Goal: Transaction & Acquisition: Purchase product/service

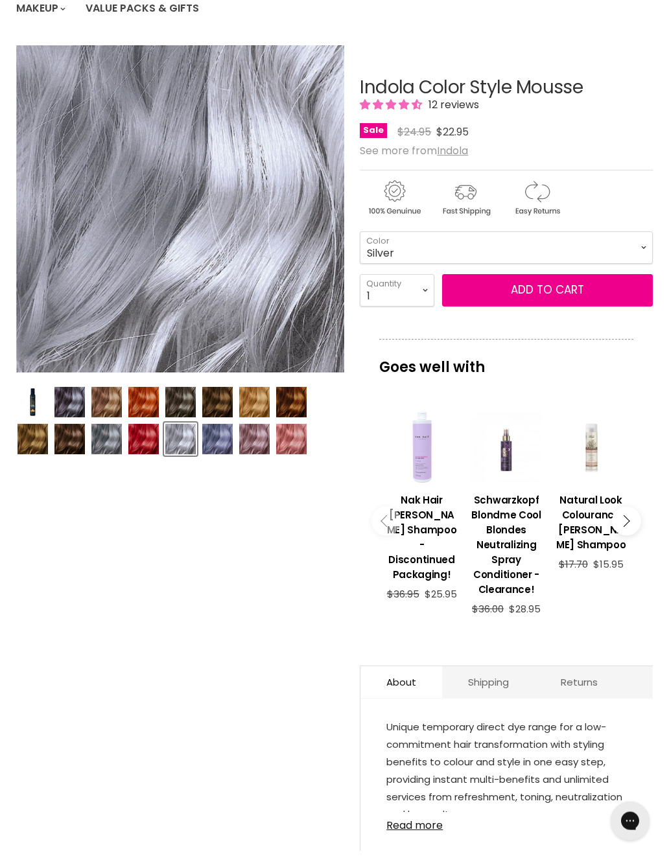
scroll to position [149, 0]
click at [498, 551] on h3 "Schwarzkopf Blondme Cool Blondes Neutralizing Spray Conditioner - Clearance!" at bounding box center [506, 544] width 72 height 104
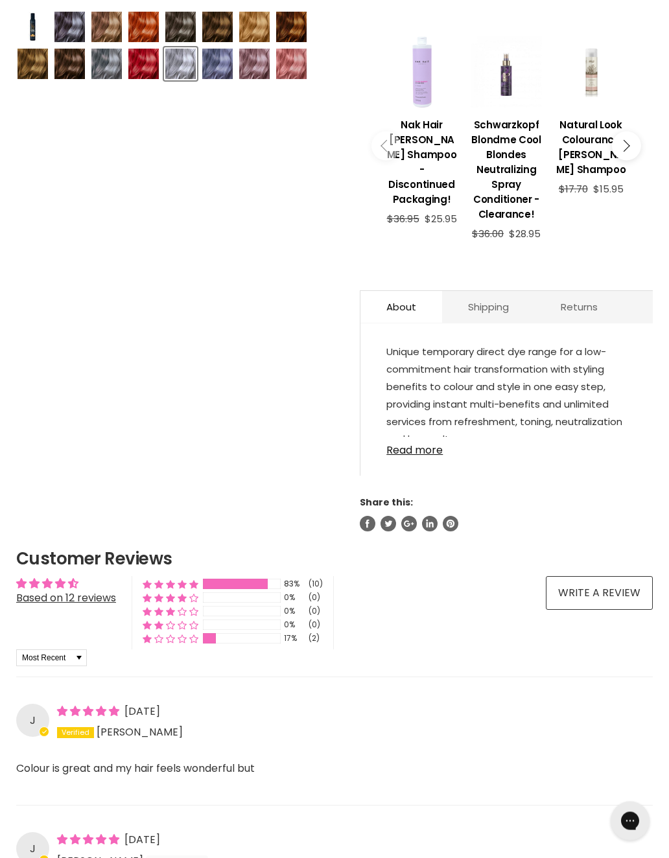
scroll to position [524, 0]
click at [417, 454] on link "Read more" at bounding box center [506, 446] width 240 height 19
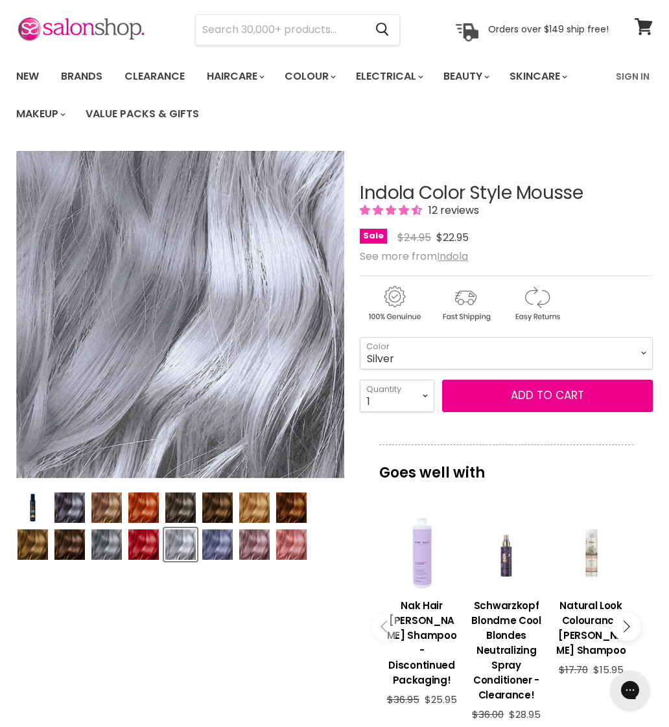
scroll to position [0, 0]
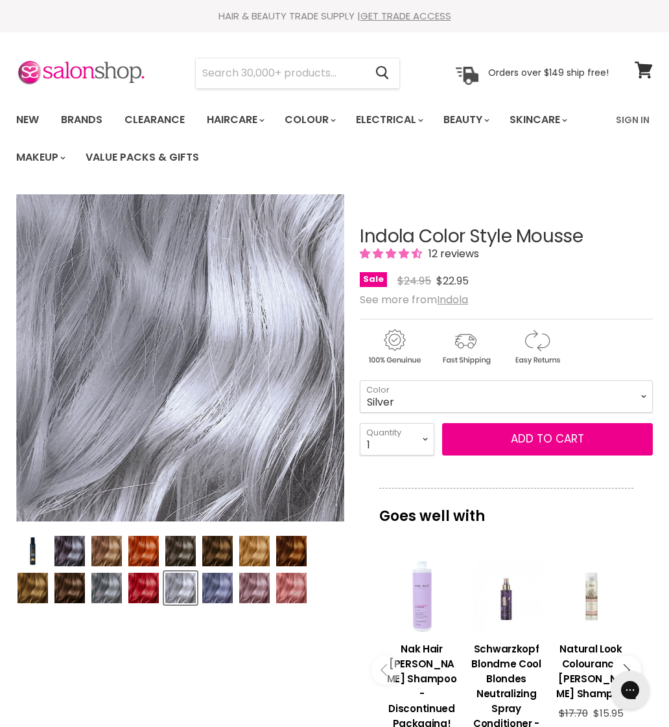
click at [68, 551] on img "Product thumbnails" at bounding box center [69, 551] width 30 height 30
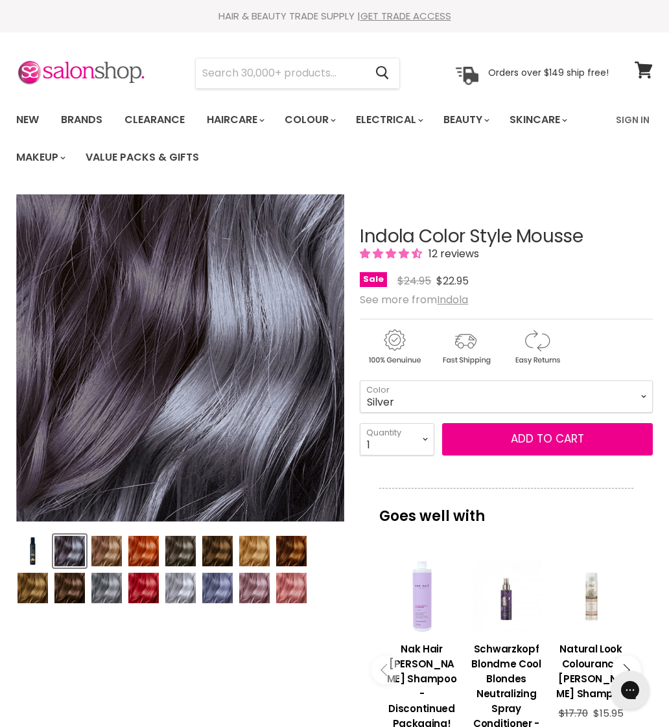
click at [108, 544] on img "Product thumbnails" at bounding box center [106, 551] width 30 height 30
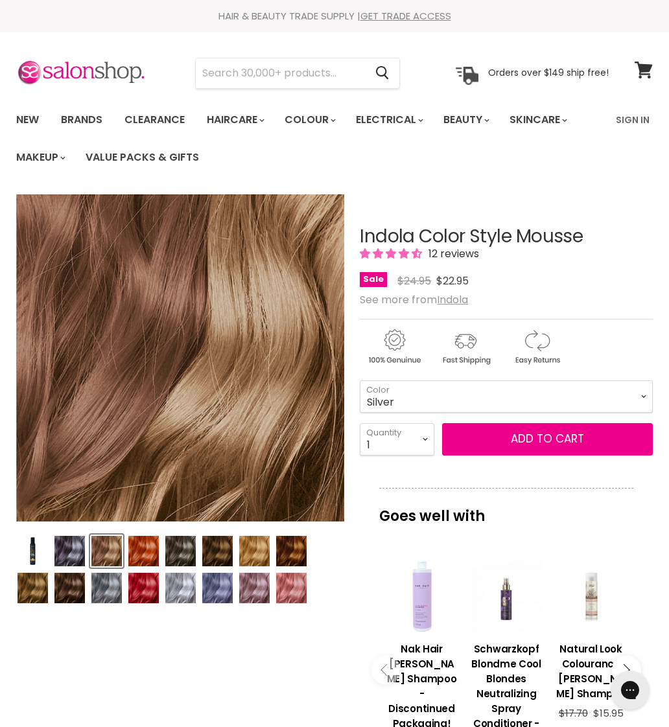
click at [145, 545] on img "Product thumbnails" at bounding box center [143, 551] width 30 height 30
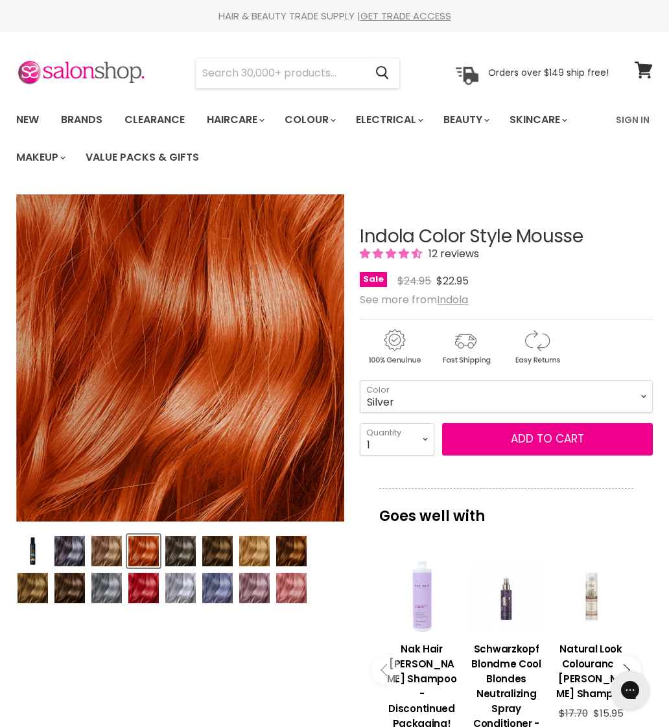
click at [186, 541] on img "Product thumbnails" at bounding box center [180, 551] width 30 height 30
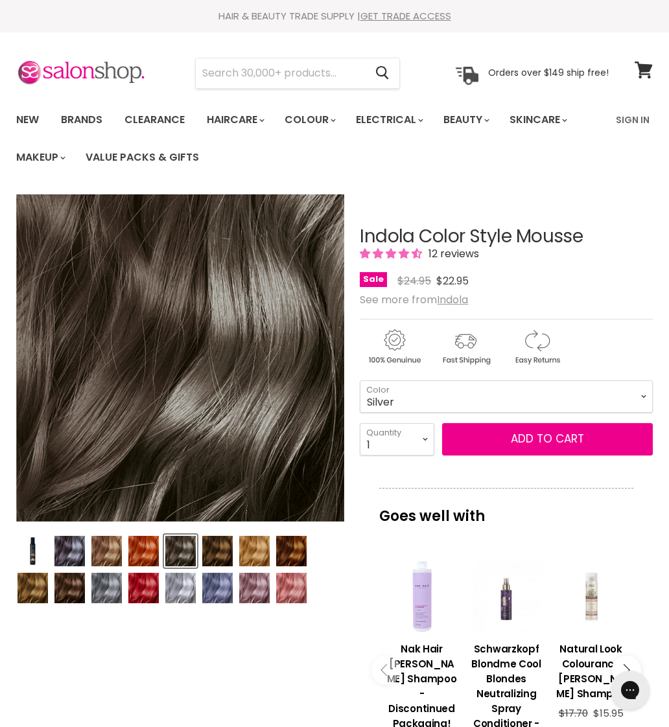
click at [218, 550] on img "Product thumbnails" at bounding box center [217, 551] width 30 height 30
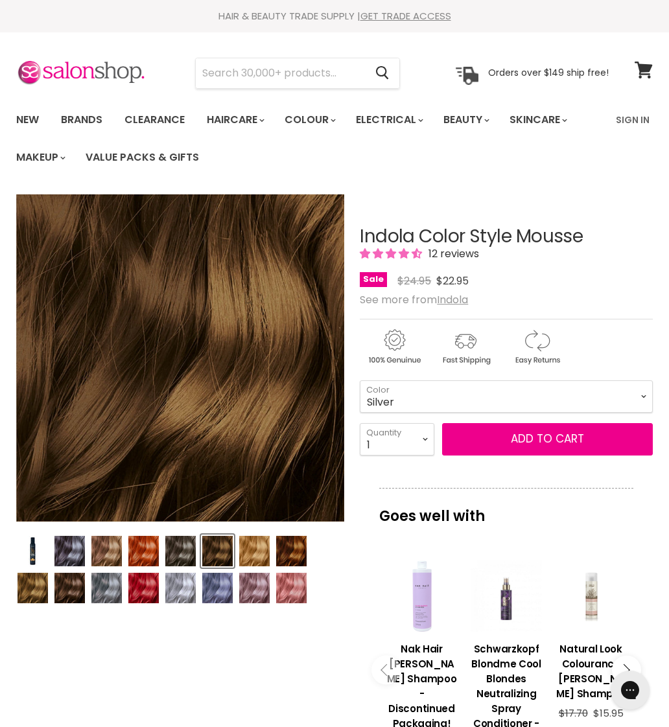
click at [254, 547] on img "Product thumbnails" at bounding box center [254, 551] width 30 height 30
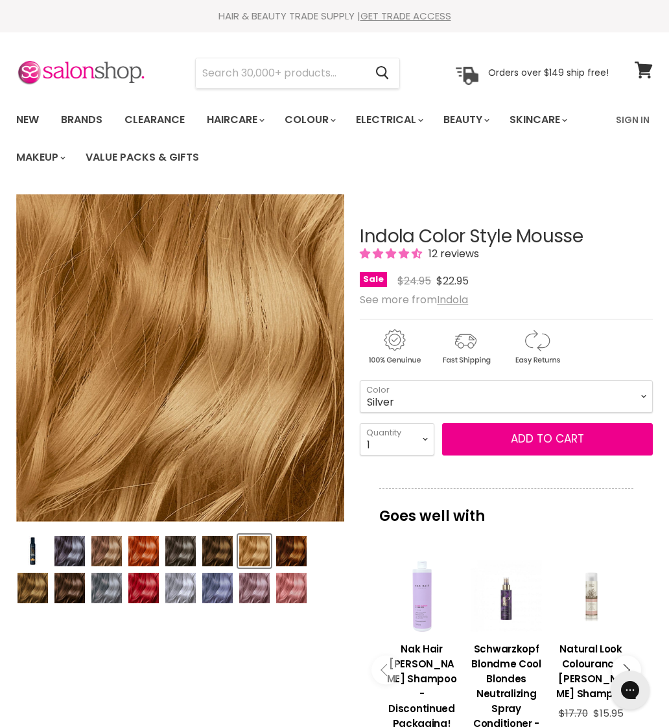
click at [297, 549] on img "Product thumbnails" at bounding box center [291, 551] width 30 height 30
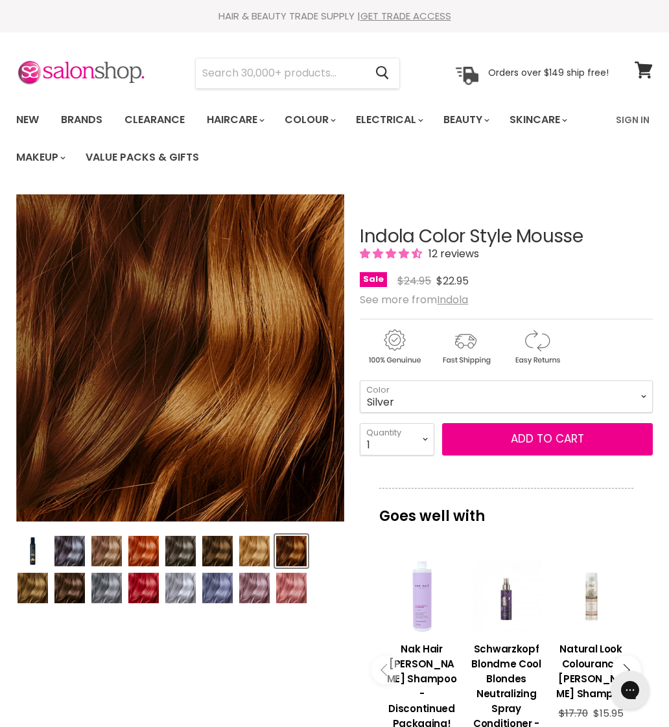
click at [38, 581] on img "Product thumbnails" at bounding box center [32, 588] width 30 height 30
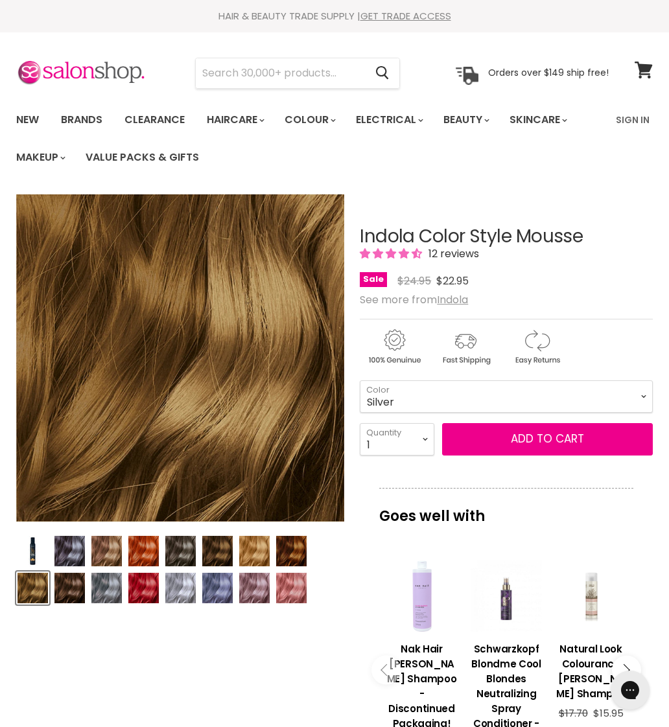
click at [74, 585] on img "Product thumbnails" at bounding box center [69, 588] width 30 height 30
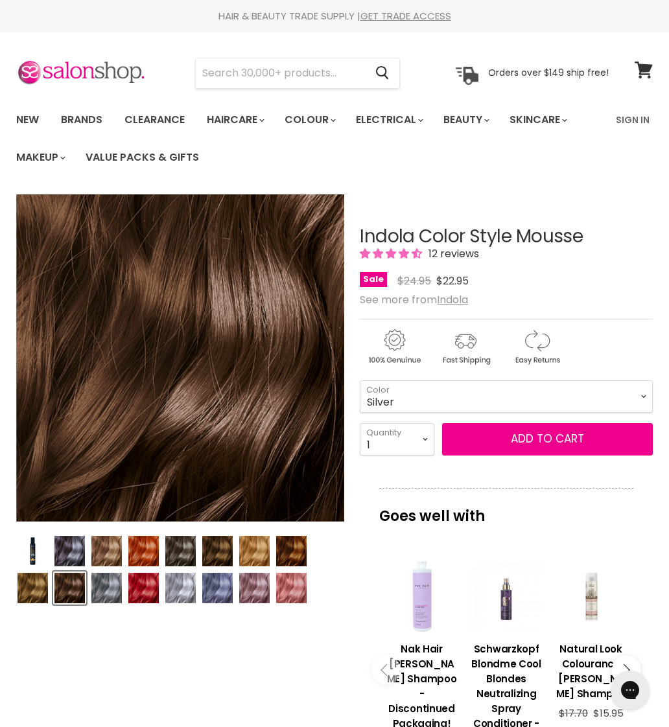
click at [112, 583] on img "Product thumbnails" at bounding box center [106, 588] width 30 height 30
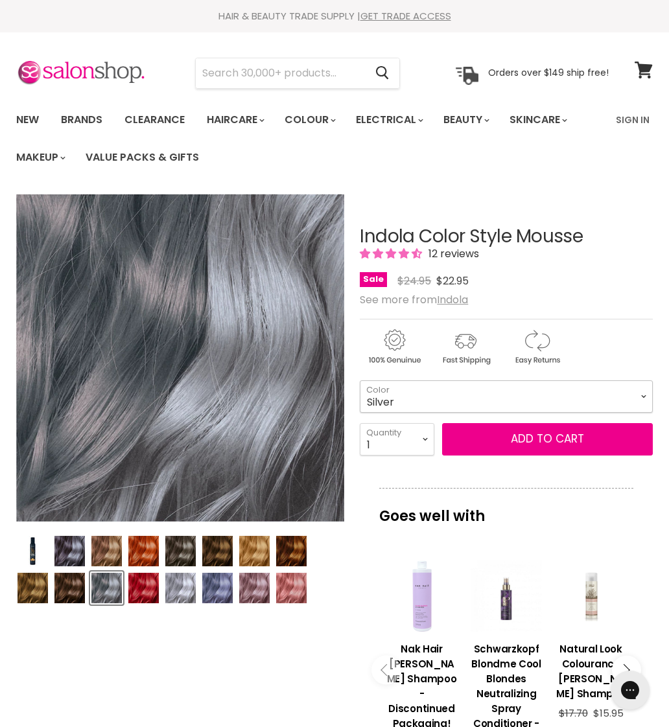
click at [638, 390] on select "Beige Blonde Honey Blonde Medium Blonde Dark Blonde Medium Brown Strawberry Ros…" at bounding box center [506, 396] width 293 height 32
click at [637, 394] on select "Beige Blonde Honey Blonde Medium Blonde Dark Blonde Medium Brown Strawberry Ros…" at bounding box center [506, 396] width 293 height 32
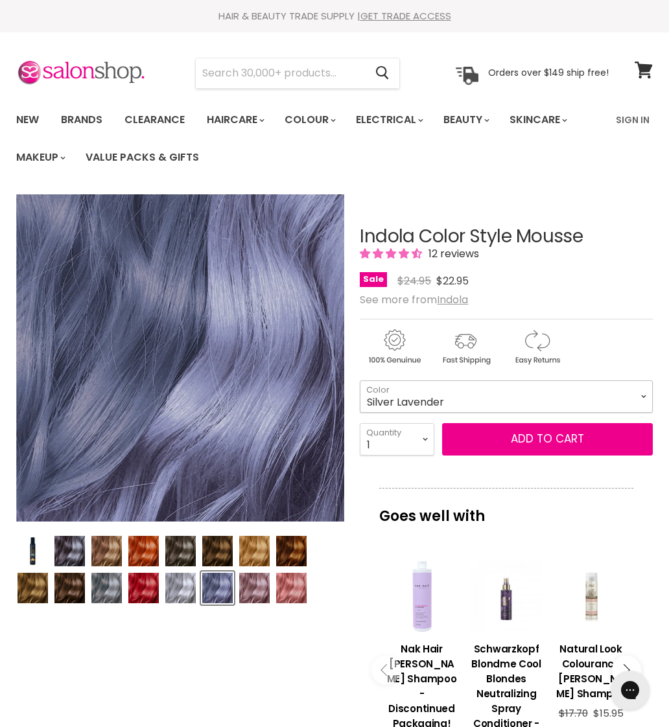
click at [638, 394] on select "Beige Blonde Honey Blonde Medium Blonde Dark Blonde Medium Brown Strawberry Ros…" at bounding box center [506, 396] width 293 height 32
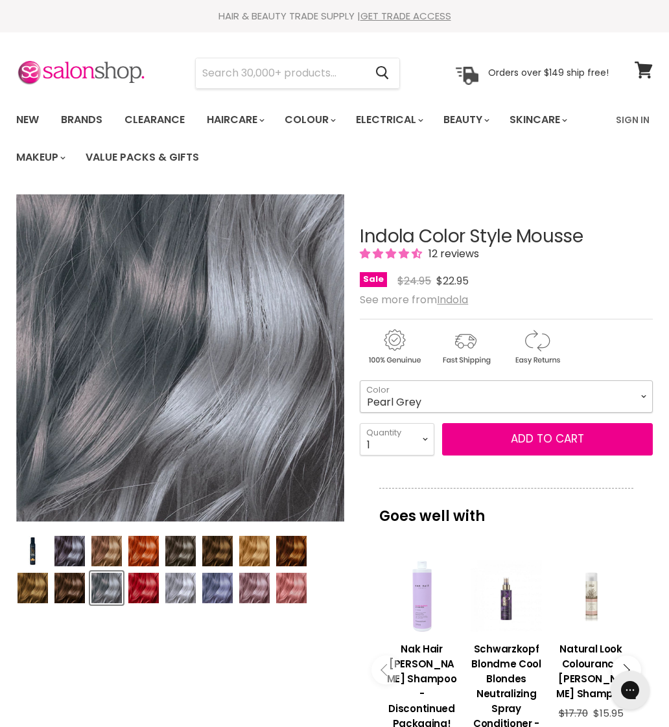
click at [638, 391] on select "Beige Blonde Honey Blonde Medium Blonde Dark Blonde Medium Brown Strawberry Ros…" at bounding box center [506, 396] width 293 height 32
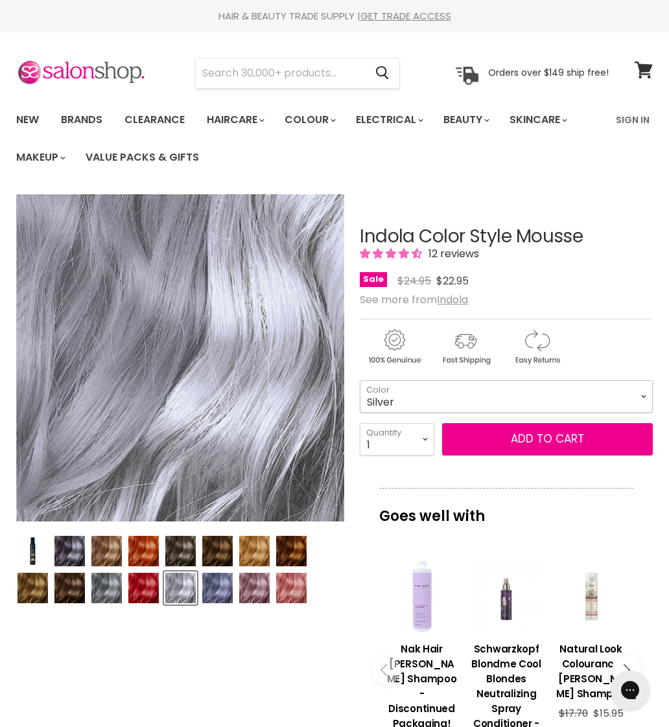
click at [643, 395] on select "Beige Blonde Honey Blonde Medium Blonde Dark Blonde Medium Brown Strawberry Ros…" at bounding box center [506, 396] width 293 height 32
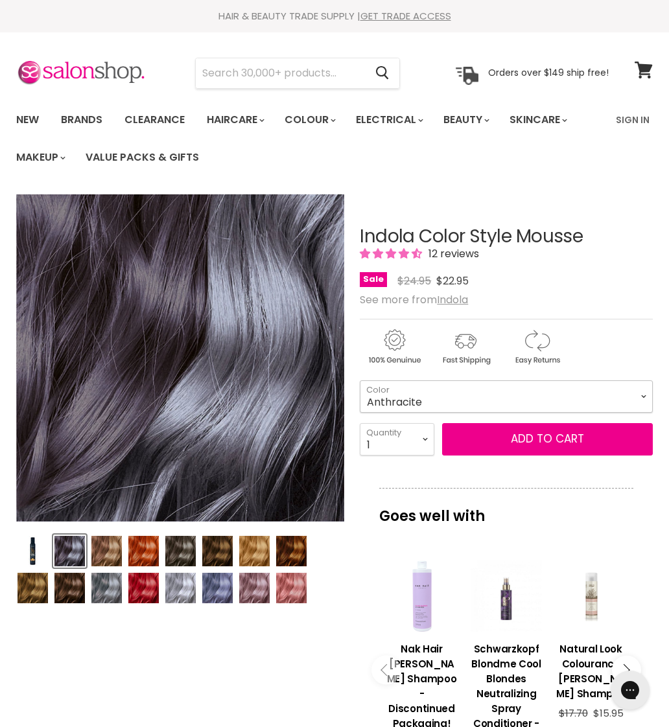
click at [638, 395] on select "Beige Blonde Honey Blonde Medium Blonde Dark Blonde Medium Brown Strawberry Ros…" at bounding box center [506, 396] width 293 height 32
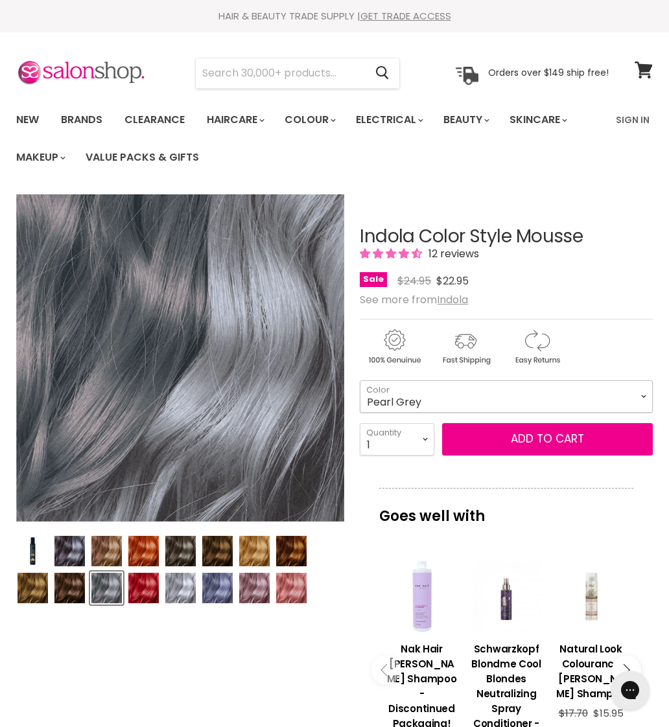
click at [643, 393] on select "Beige Blonde Honey Blonde Medium Blonde Dark Blonde Medium Brown Strawberry Ros…" at bounding box center [506, 396] width 293 height 32
select select "Silver"
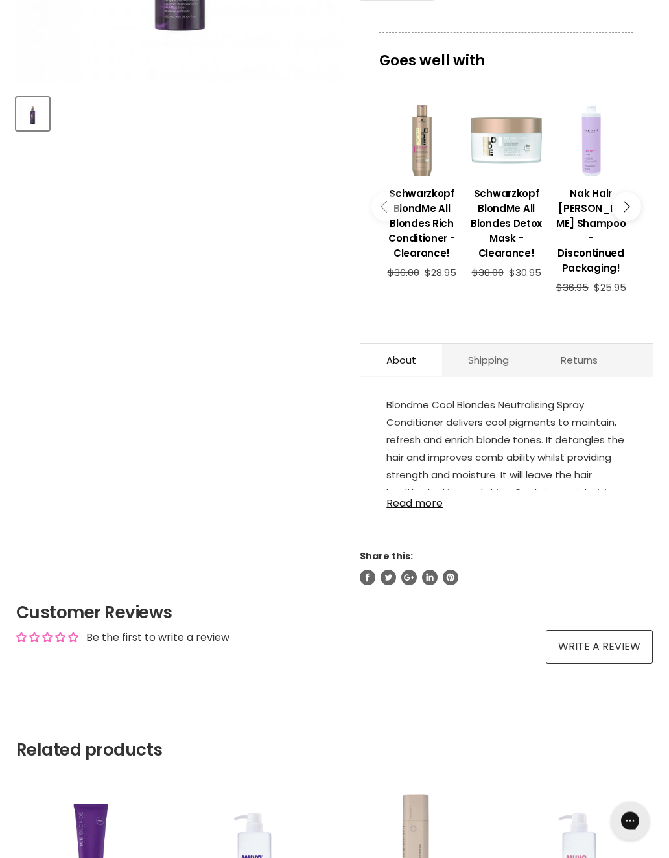
scroll to position [437, 0]
click at [419, 507] on link "Read more" at bounding box center [506, 499] width 240 height 19
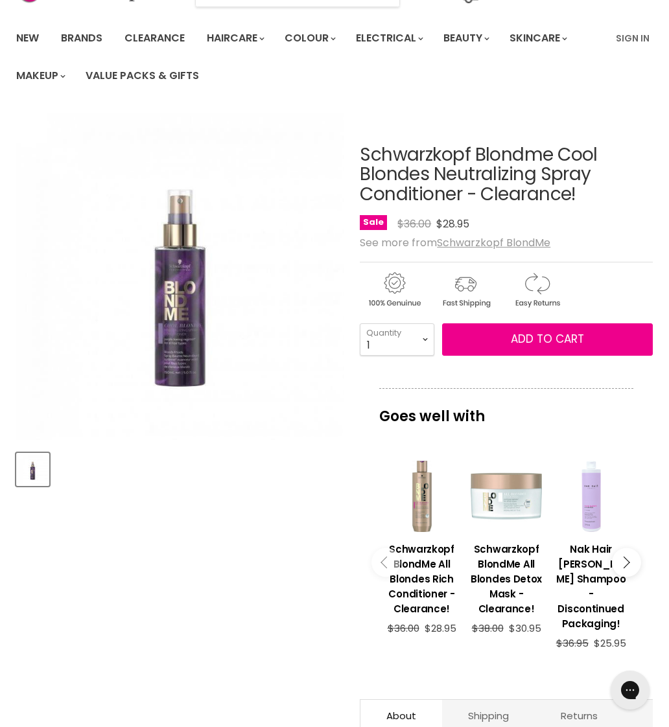
scroll to position [0, 0]
